Goal: Task Accomplishment & Management: Use online tool/utility

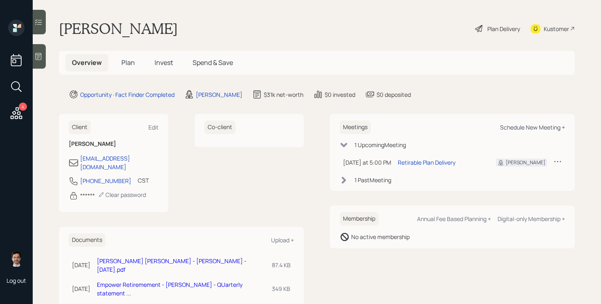
click at [547, 130] on div "Schedule New Meeting +" at bounding box center [532, 127] width 65 height 8
select select "ef6b64e1-8f62-4a74-b865-a7df4b35b836"
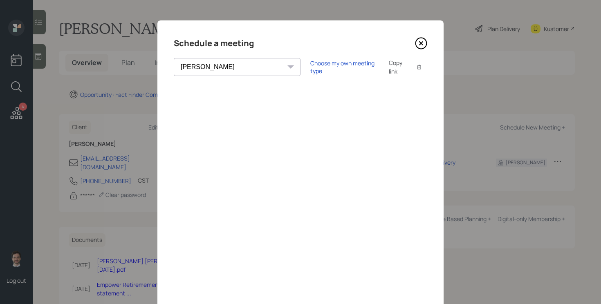
click at [421, 45] on icon at bounding box center [421, 43] width 12 height 12
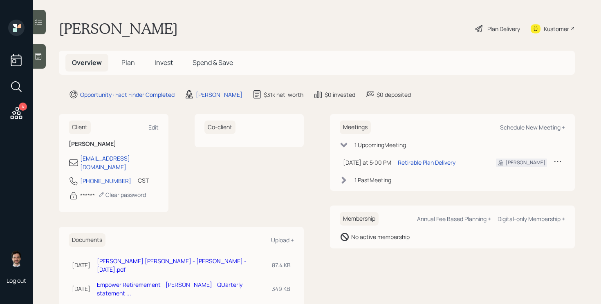
click at [128, 68] on h5 "Plan" at bounding box center [128, 63] width 27 height 18
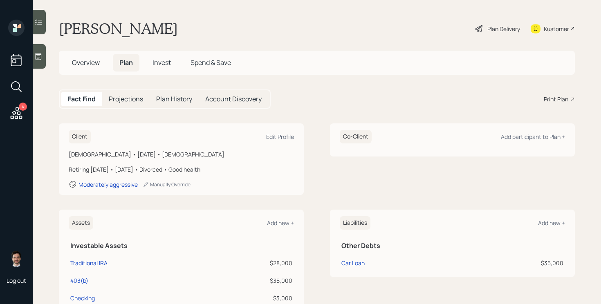
click at [553, 98] on div "Print Plan" at bounding box center [556, 99] width 25 height 9
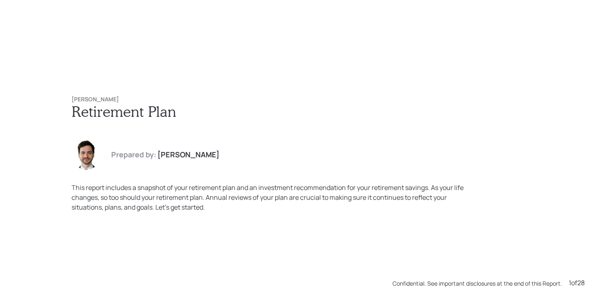
click at [269, 63] on div "Jeff Johannigman Retirement Plan Prepared by: Jonah Coleman This report include…" at bounding box center [300, 152] width 601 height 304
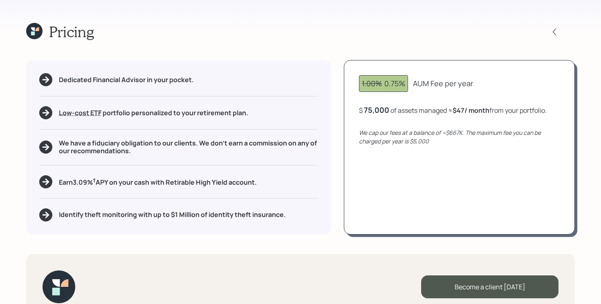
drag, startPoint x: 0, startPoint y: 0, endPoint x: 38, endPoint y: 29, distance: 47.8
click at [38, 29] on icon at bounding box center [37, 29] width 4 height 4
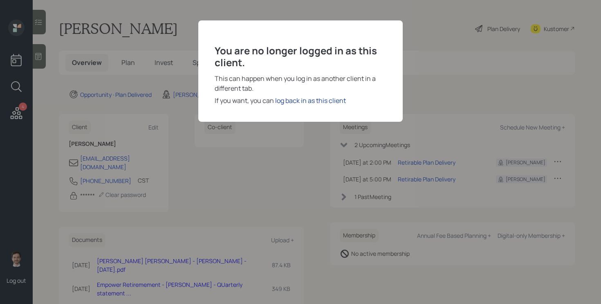
click at [300, 97] on div "log back in as this client" at bounding box center [310, 101] width 71 height 10
